Goal: Find specific page/section: Find specific page/section

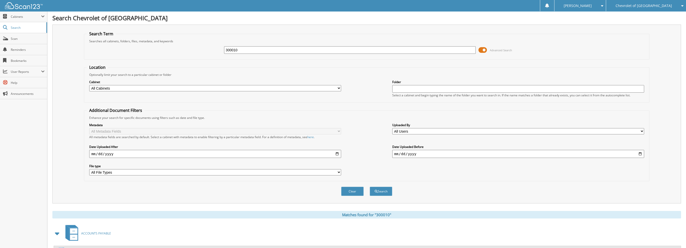
drag, startPoint x: 248, startPoint y: 49, endPoint x: 201, endPoint y: 45, distance: 47.0
click at [201, 45] on div "300010 Advanced Search" at bounding box center [367, 50] width 560 height 14
type input "274671"
click at [370, 187] on button "Search" at bounding box center [381, 191] width 23 height 9
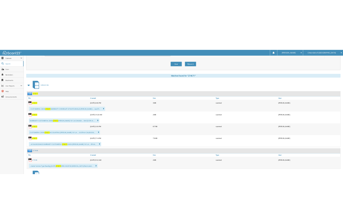
scroll to position [175, 0]
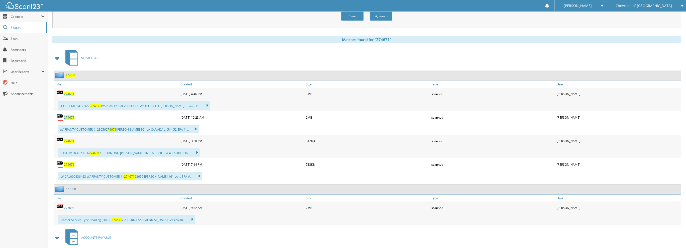
click at [67, 89] on div "274671" at bounding box center [116, 94] width 125 height 10
click at [68, 92] on span "274671" at bounding box center [69, 94] width 11 height 4
